Goal: Information Seeking & Learning: Learn about a topic

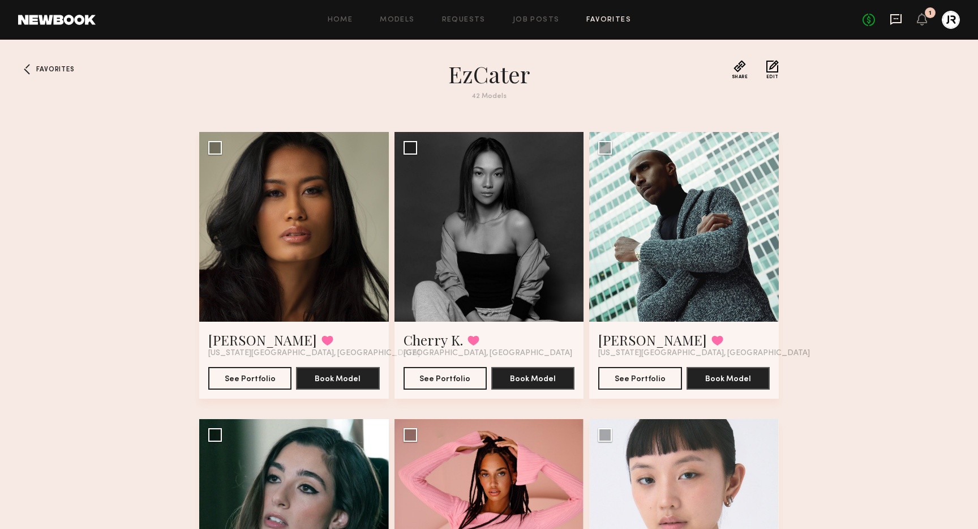
click at [895, 20] on icon at bounding box center [896, 19] width 12 height 12
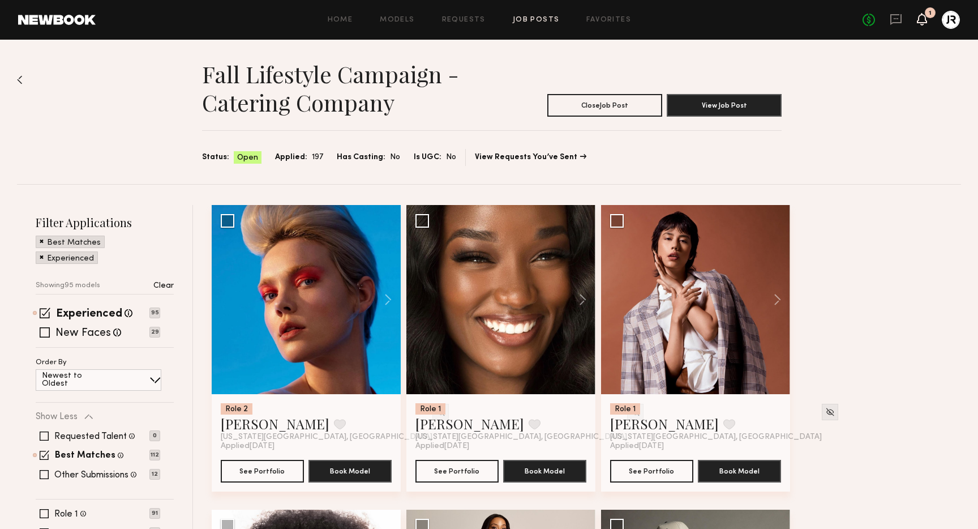
click at [925, 16] on icon at bounding box center [921, 19] width 9 height 8
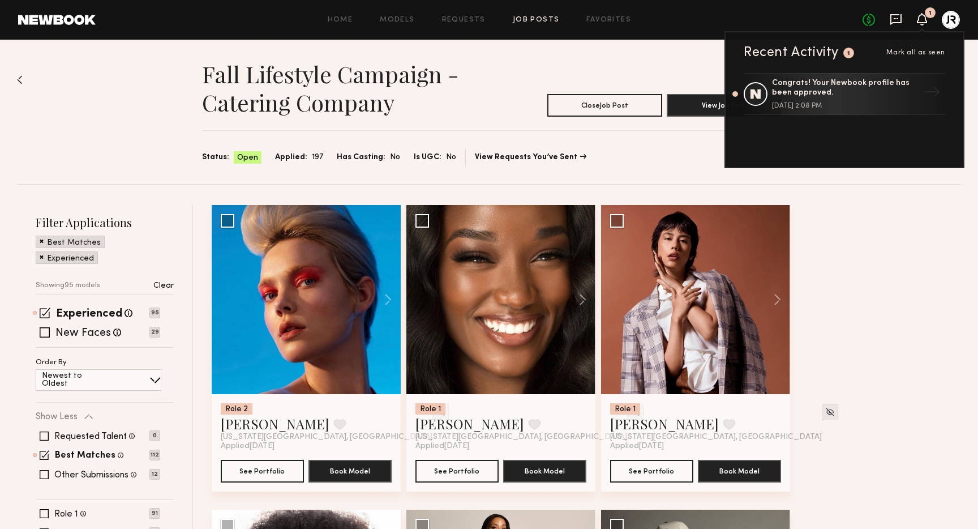
click at [897, 21] on icon at bounding box center [896, 19] width 12 height 12
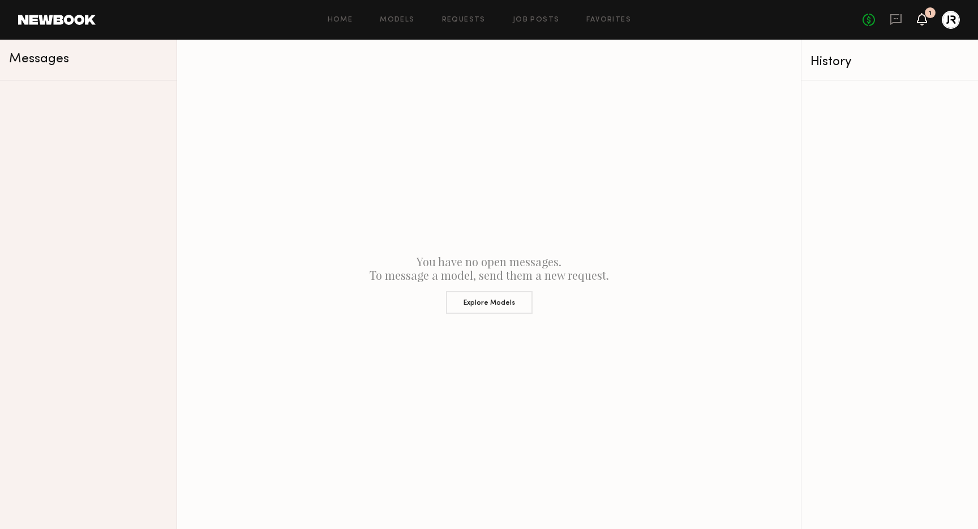
click at [920, 22] on icon at bounding box center [921, 19] width 9 height 8
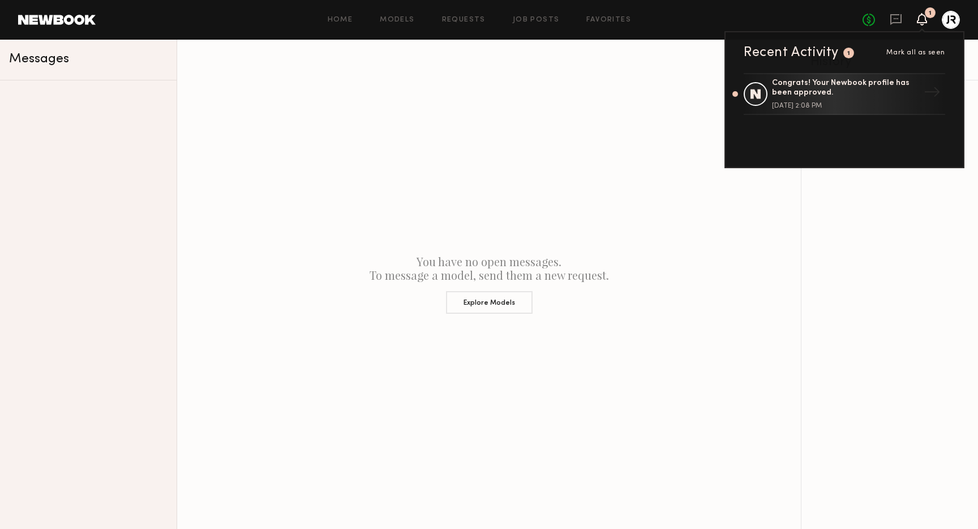
click at [920, 22] on icon at bounding box center [921, 19] width 9 height 8
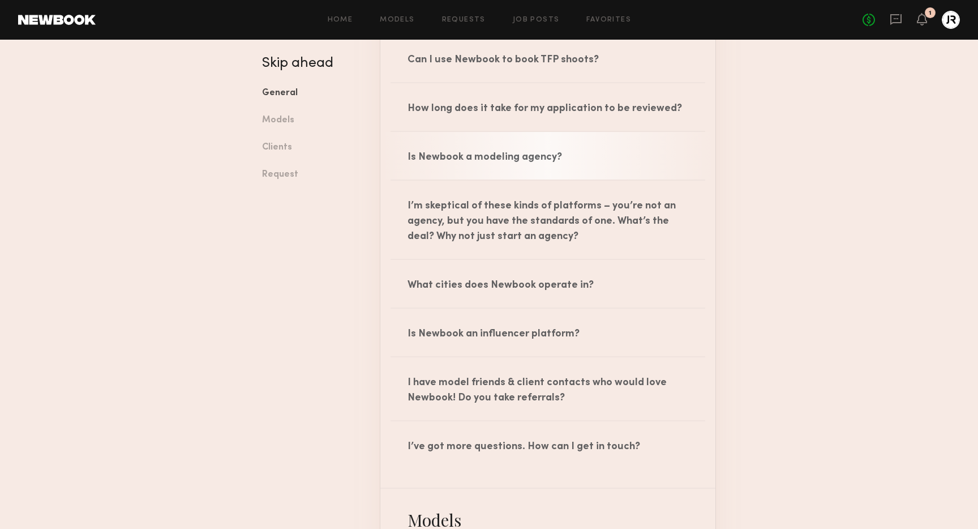
scroll to position [198, 0]
click at [595, 164] on div "Is Newbook a modeling agency?" at bounding box center [547, 155] width 335 height 48
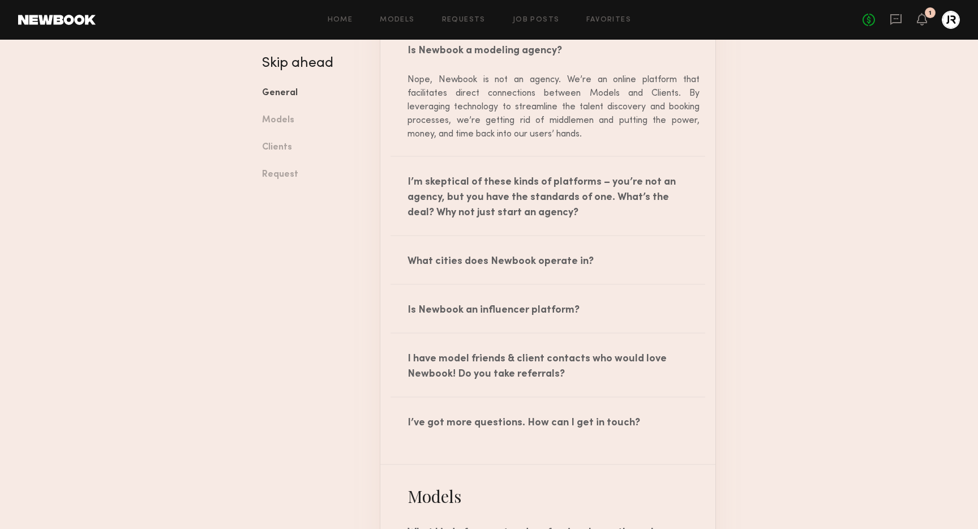
scroll to position [319, 0]
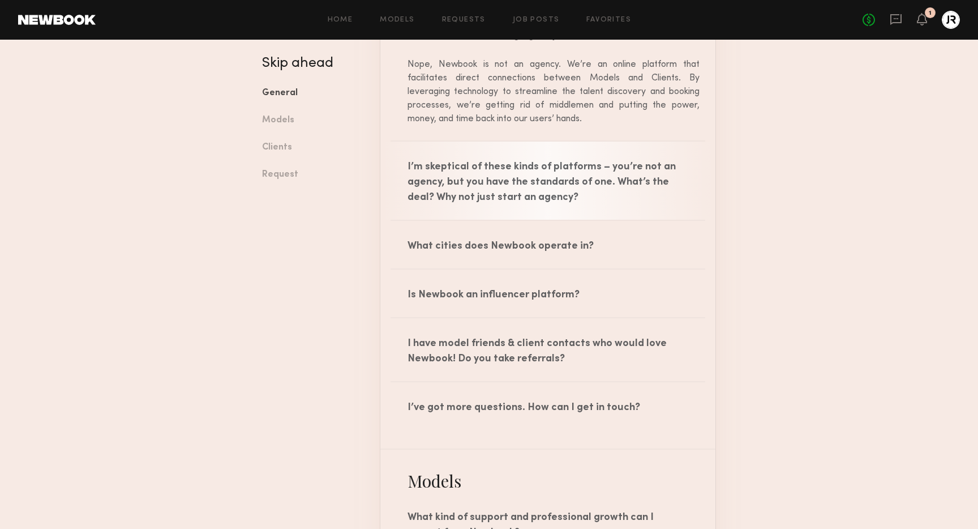
click at [643, 201] on div "I’m skeptical of these kinds of platforms – you’re not an agency, but you have …" at bounding box center [547, 180] width 335 height 78
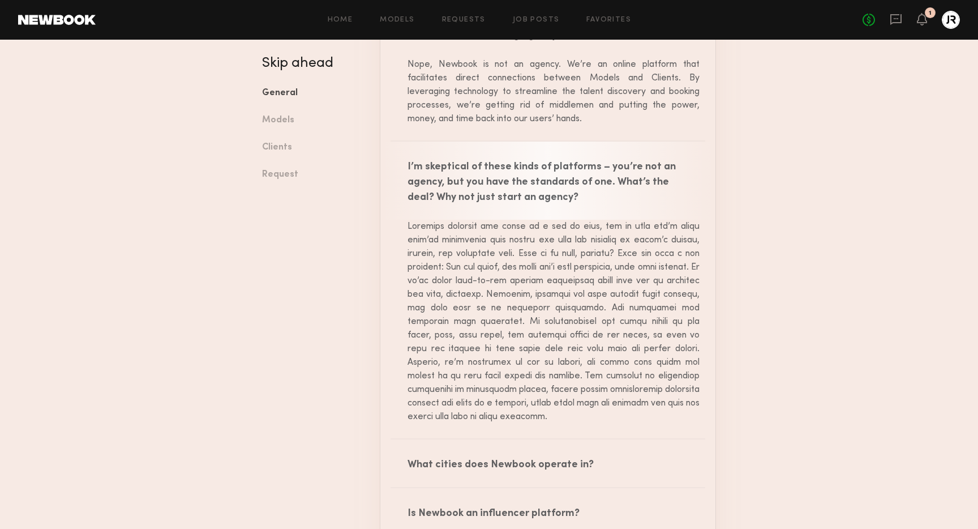
click at [644, 201] on div "I’m skeptical of these kinds of platforms – you’re not an agency, but you have …" at bounding box center [547, 180] width 335 height 78
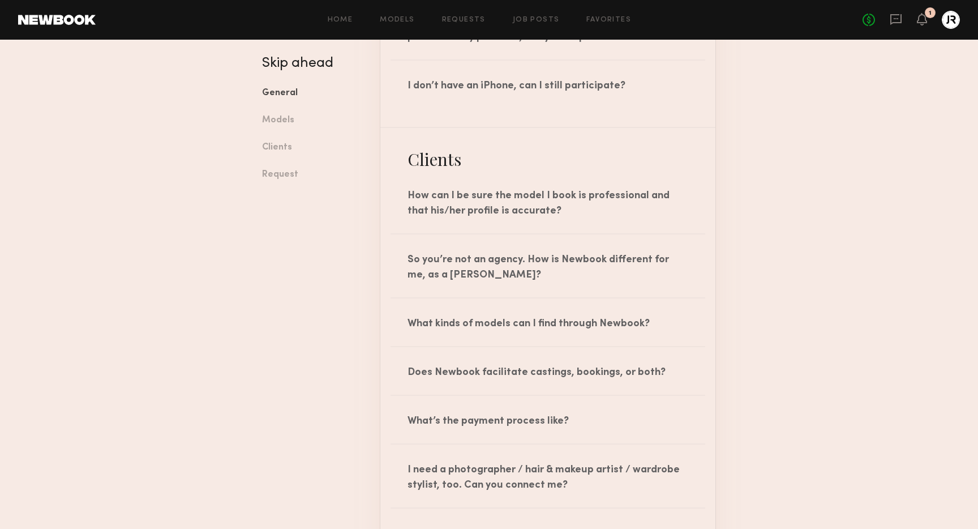
scroll to position [1214, 0]
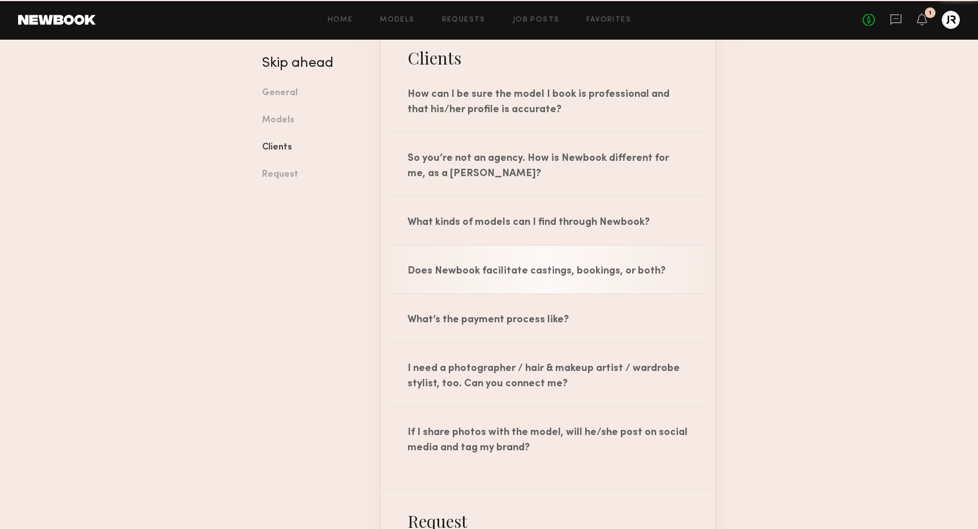
scroll to position [1302, 0]
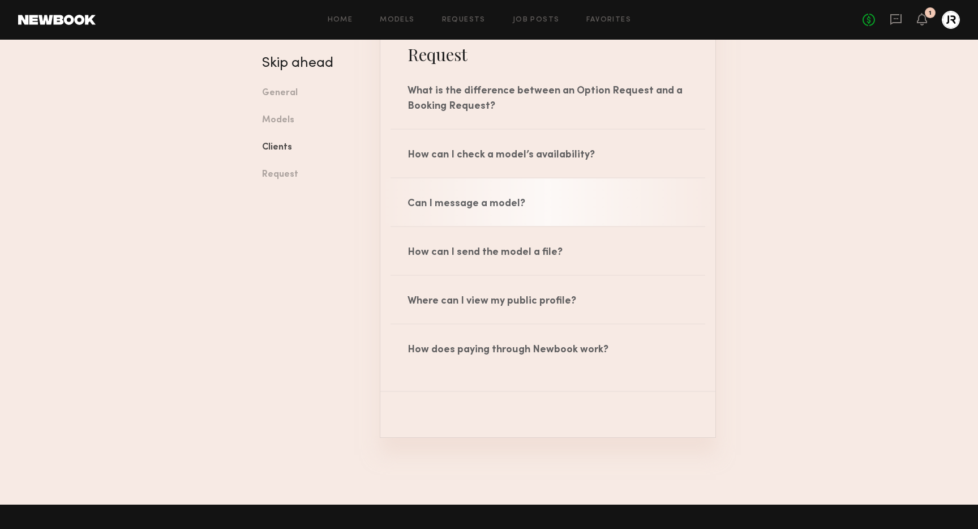
scroll to position [1769, 0]
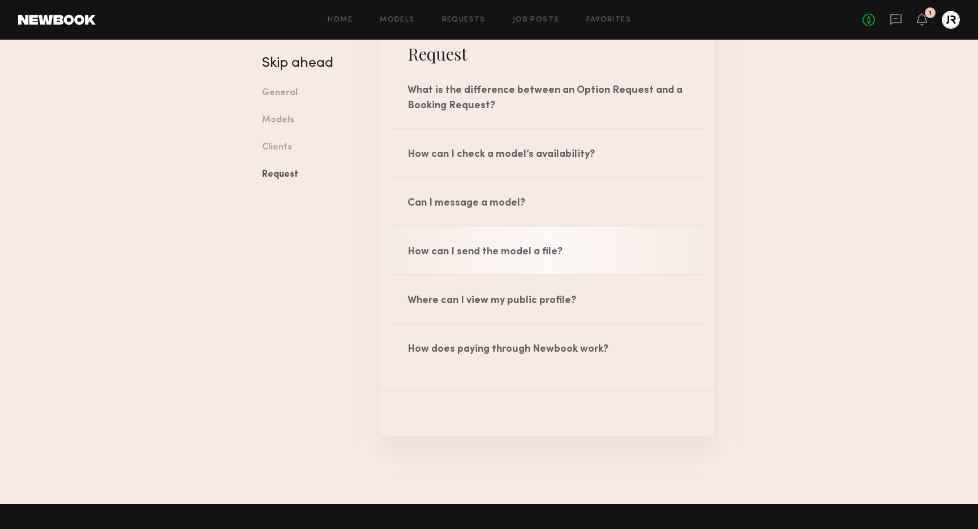
click at [594, 247] on div "How can I send the model a file?" at bounding box center [547, 250] width 335 height 48
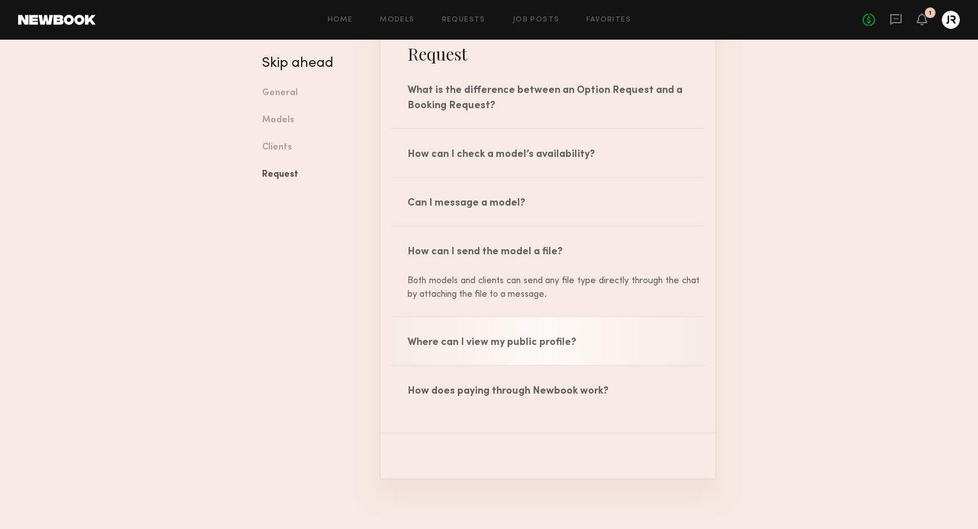
click at [624, 339] on div "Where can I view my public profile?" at bounding box center [547, 341] width 335 height 48
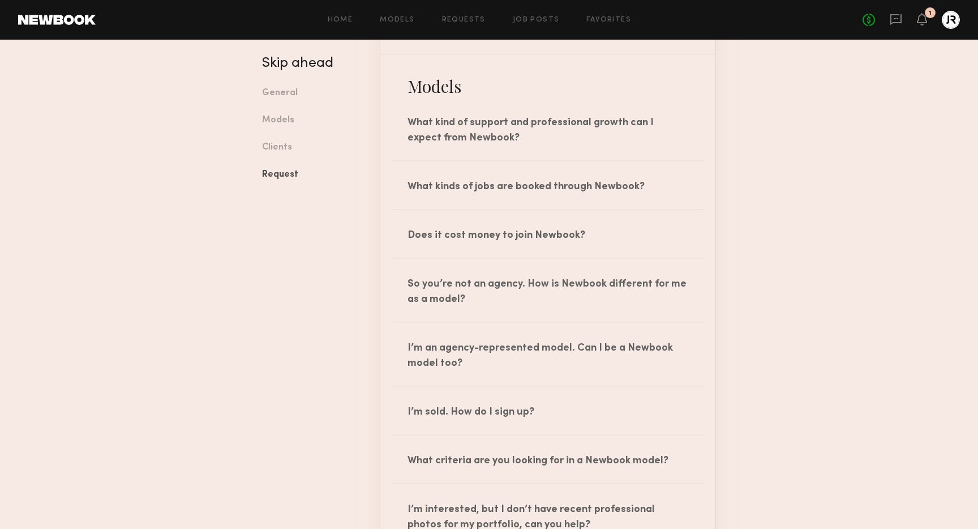
scroll to position [707, 0]
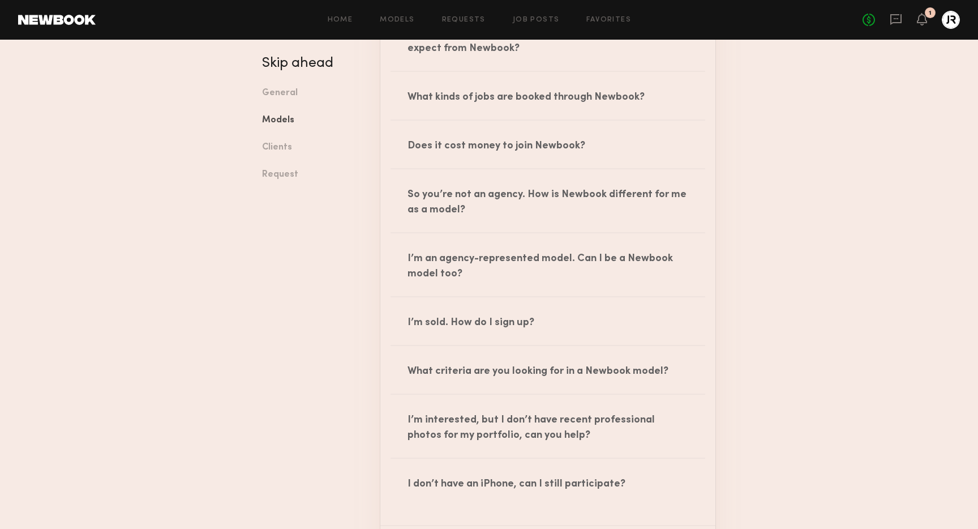
scroll to position [801, 0]
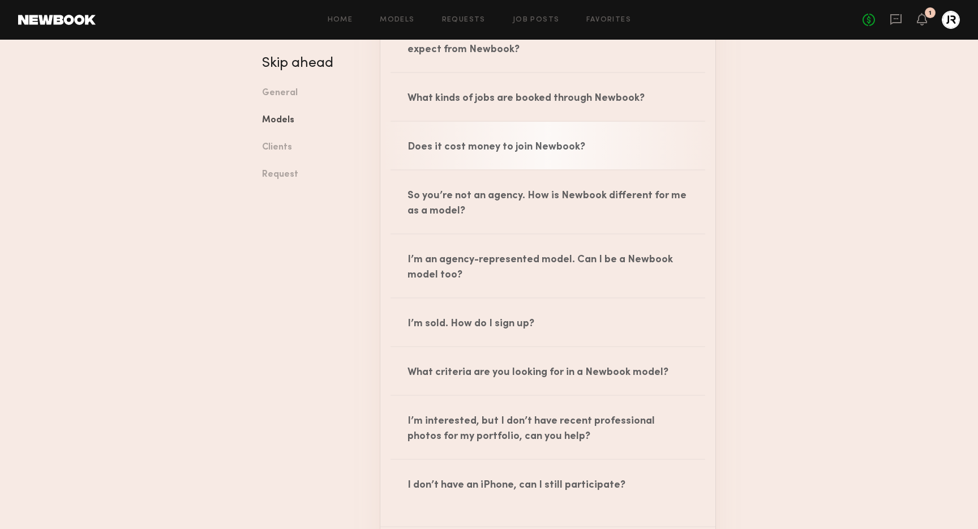
click at [637, 148] on div "Does it cost money to join Newbook?" at bounding box center [547, 146] width 335 height 48
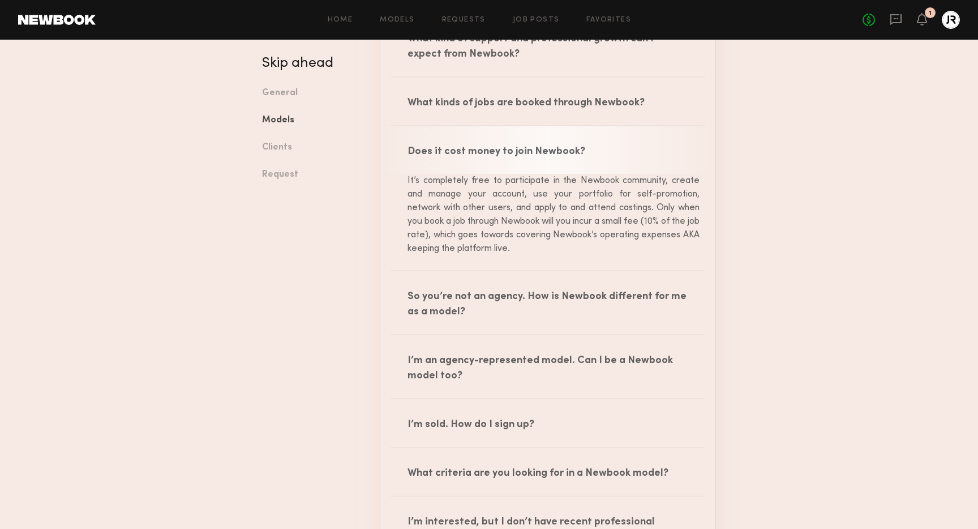
click at [637, 148] on div "Does it cost money to join Newbook?" at bounding box center [547, 150] width 335 height 48
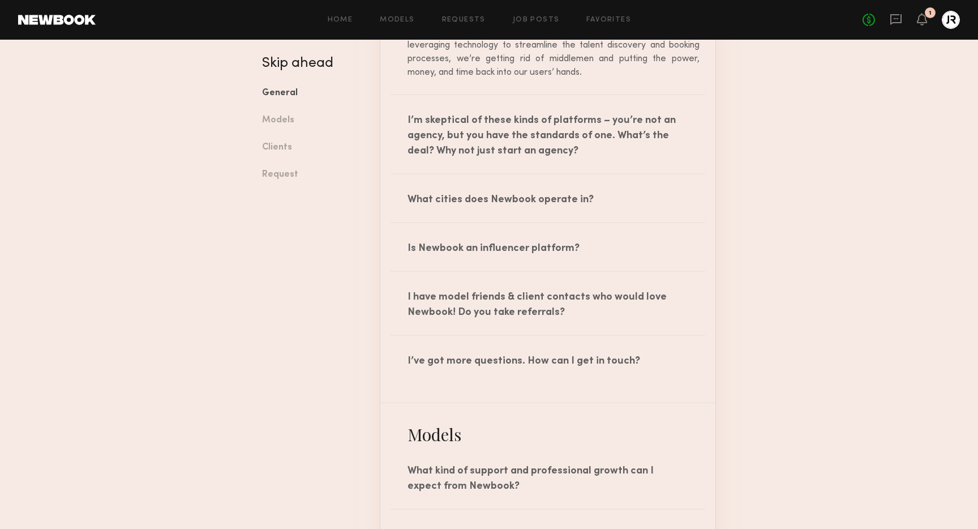
scroll to position [359, 0]
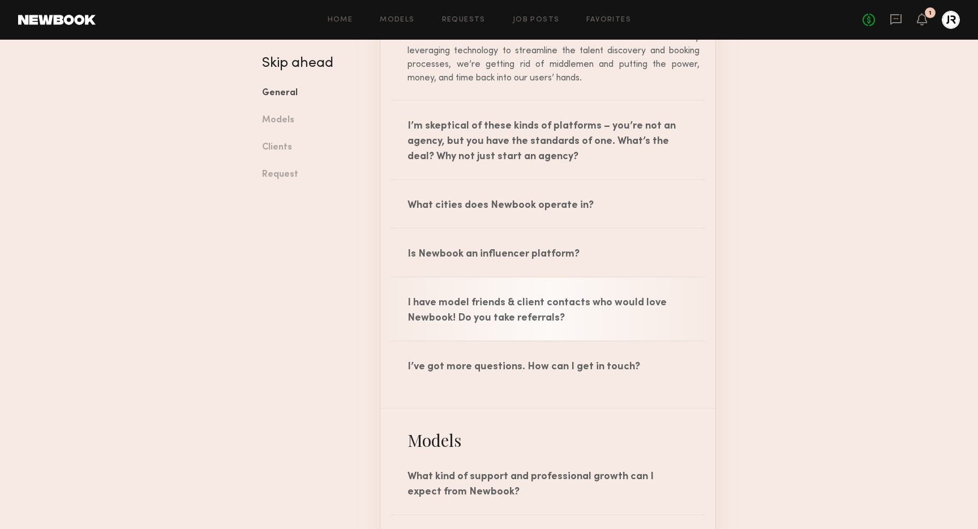
click at [672, 313] on div "I have model friends & client contacts who would love Newbook! Do you take refe…" at bounding box center [547, 308] width 335 height 63
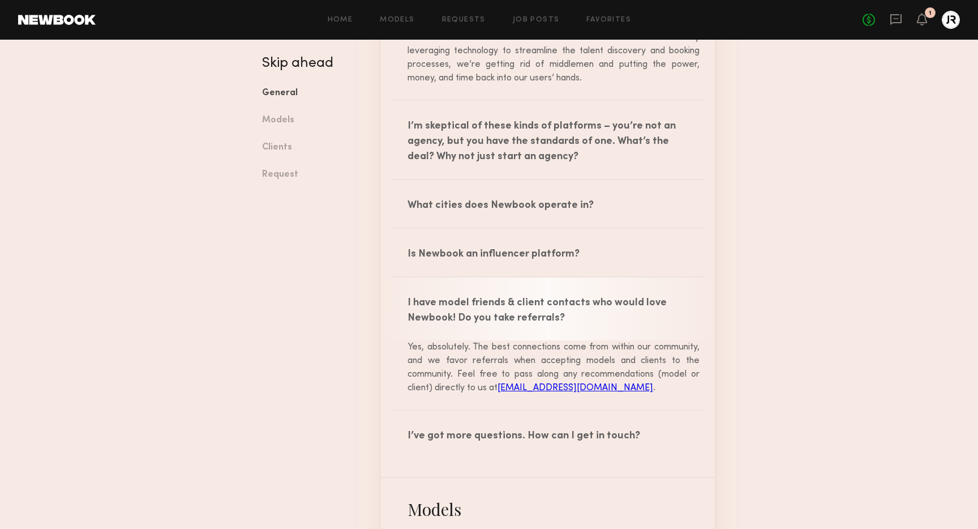
click at [674, 312] on div "I have model friends & client contacts who would love Newbook! Do you take refe…" at bounding box center [547, 308] width 335 height 63
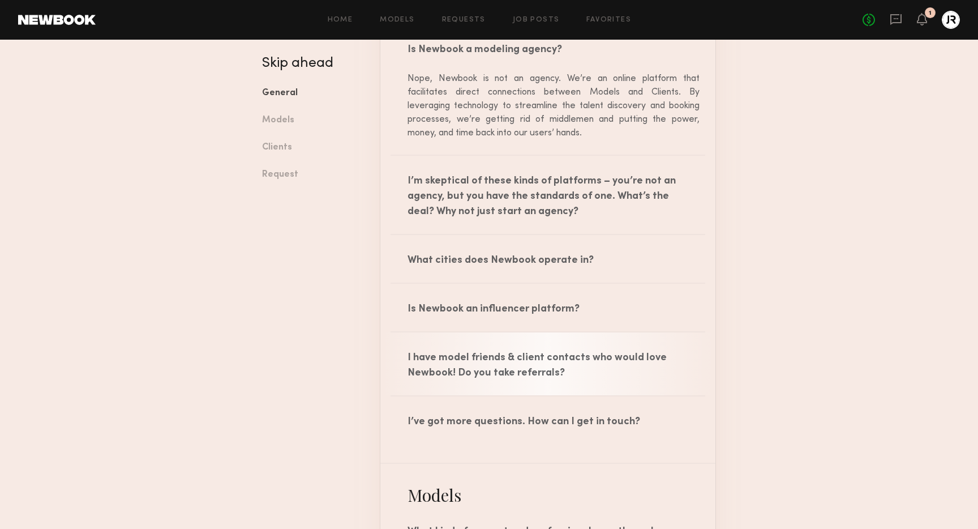
scroll to position [300, 0]
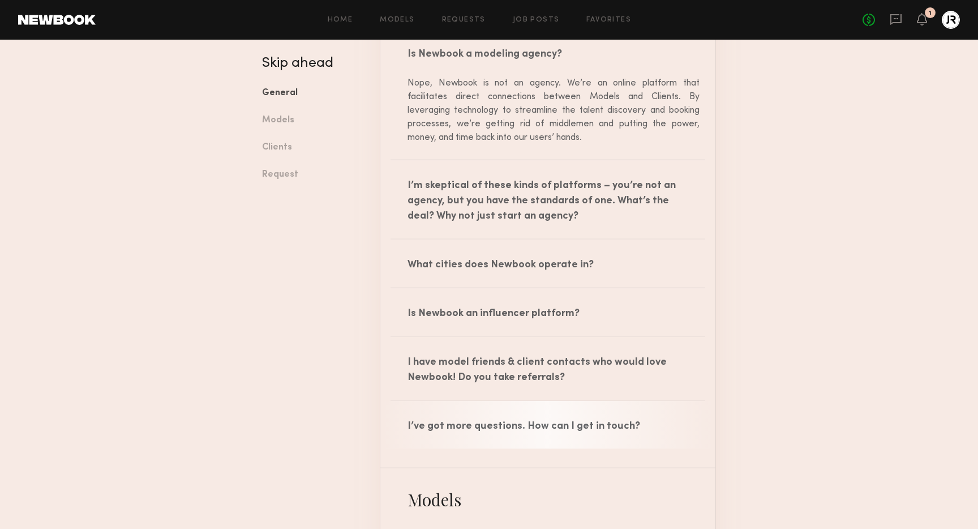
click at [668, 412] on div "I’ve got more questions. How can I get in touch?" at bounding box center [547, 425] width 335 height 48
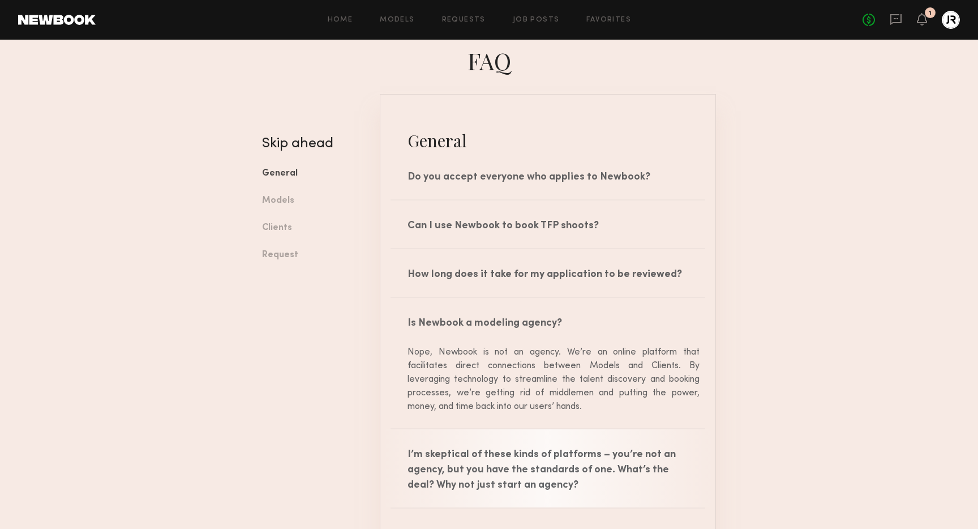
scroll to position [0, 0]
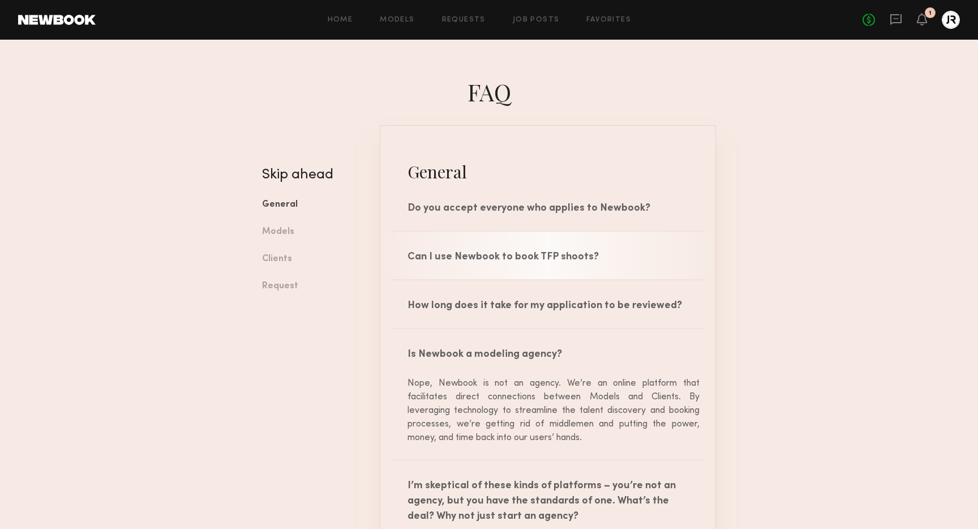
click at [629, 248] on div "Can I use Newbook to book TFP shoots?" at bounding box center [547, 255] width 335 height 48
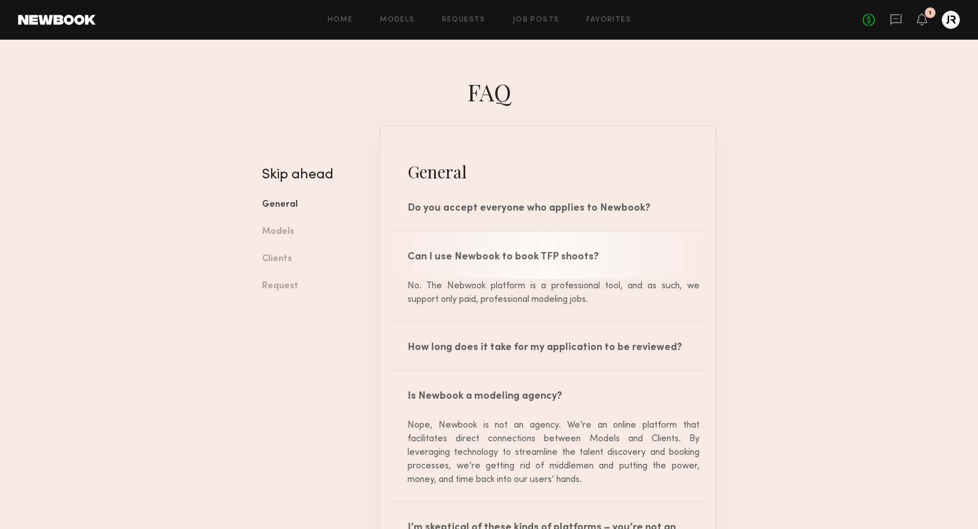
click at [629, 248] on div "Can I use Newbook to book TFP shoots?" at bounding box center [547, 255] width 335 height 48
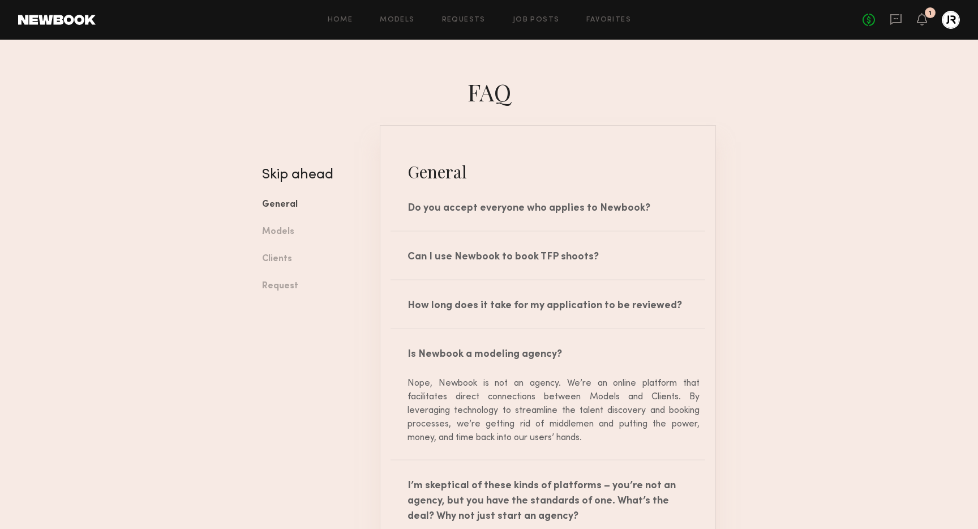
scroll to position [1, 0]
